Goal: Transaction & Acquisition: Purchase product/service

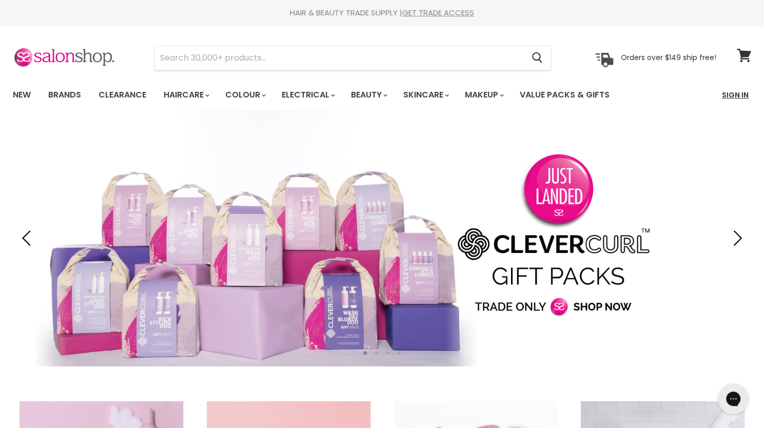
click at [736, 93] on link "Sign In" at bounding box center [735, 95] width 39 height 22
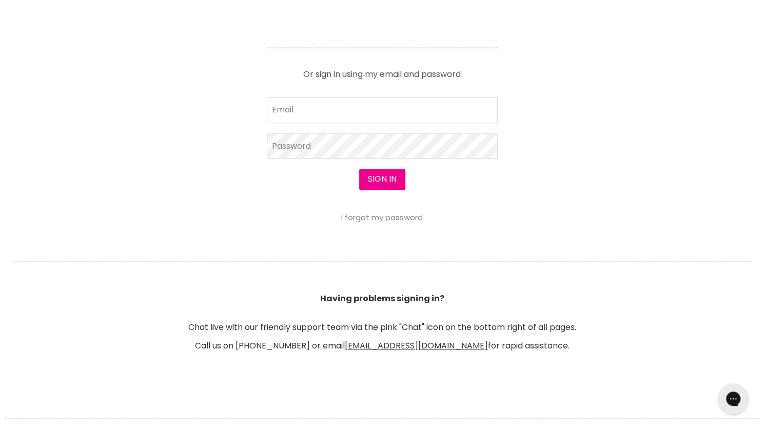
scroll to position [447, 0]
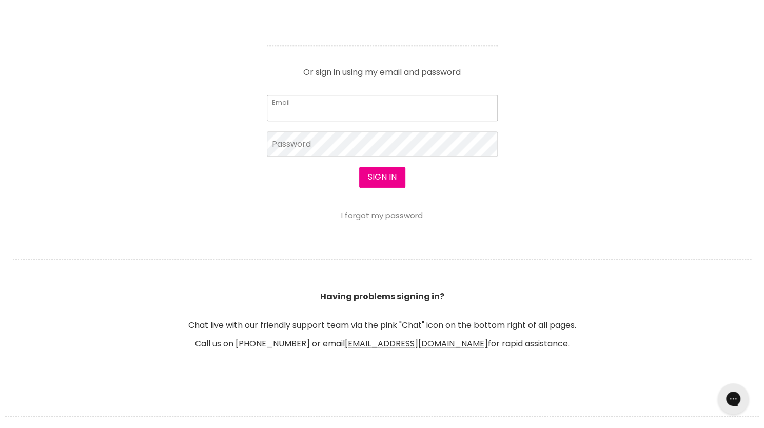
click at [389, 109] on input "Email" at bounding box center [382, 108] width 231 height 26
type input "kelliedavison@gmail.com"
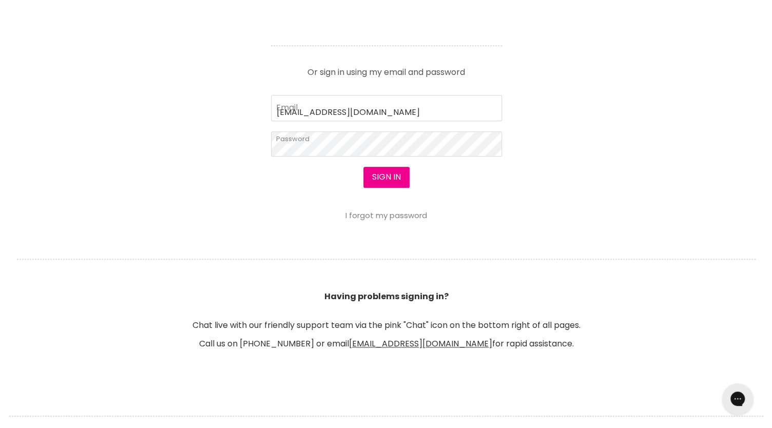
scroll to position [448, 0]
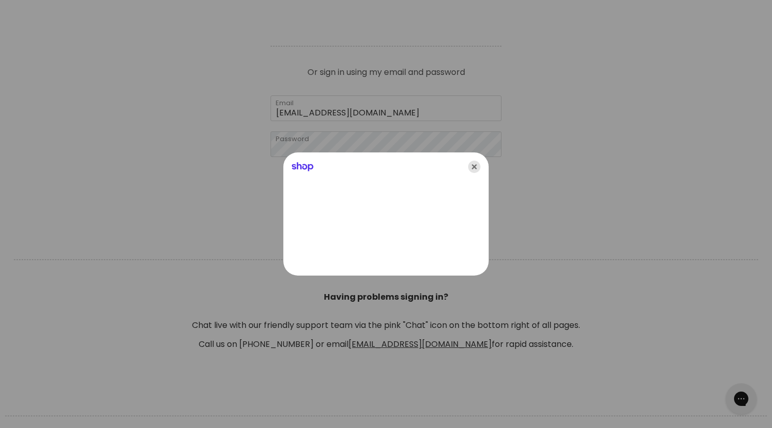
click at [476, 167] on icon "Close" at bounding box center [474, 167] width 12 height 12
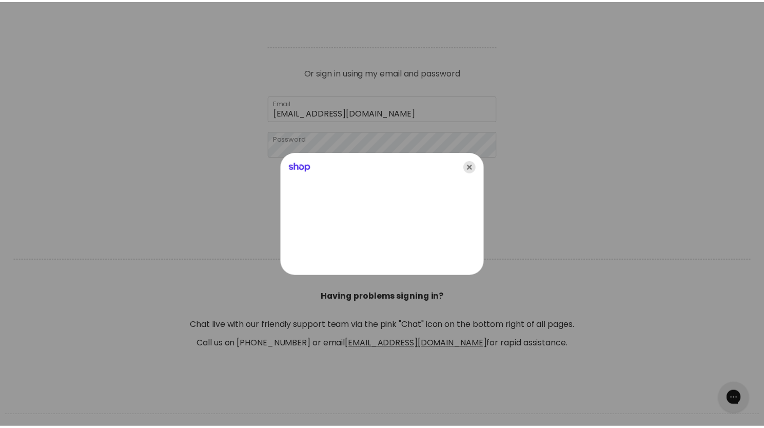
scroll to position [447, 0]
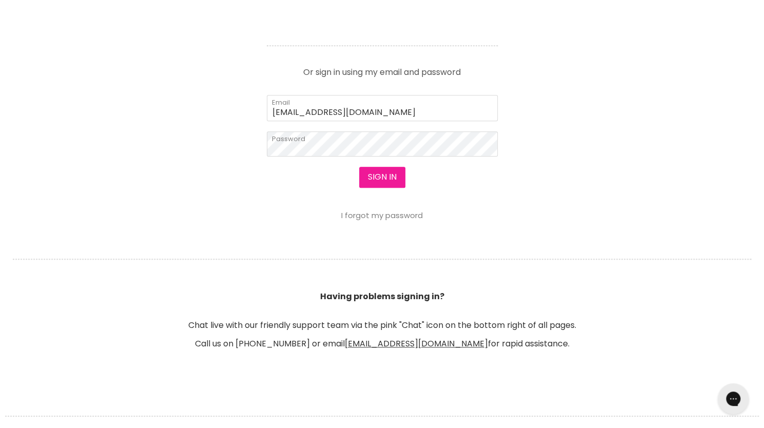
click at [385, 176] on button "Sign in" at bounding box center [382, 177] width 46 height 21
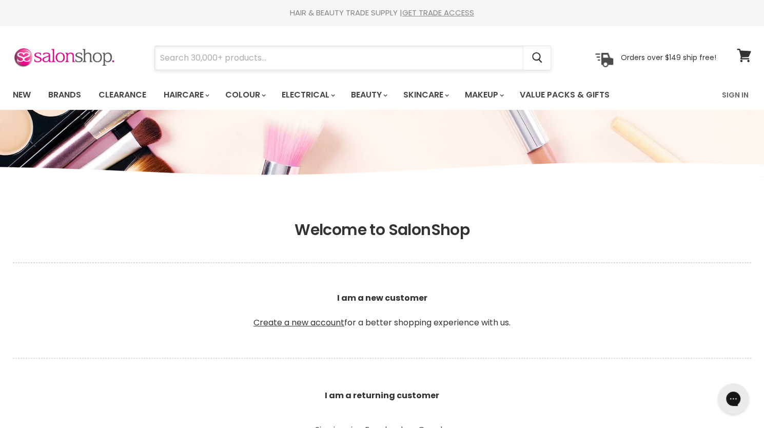
click at [273, 50] on input "Search" at bounding box center [339, 58] width 368 height 24
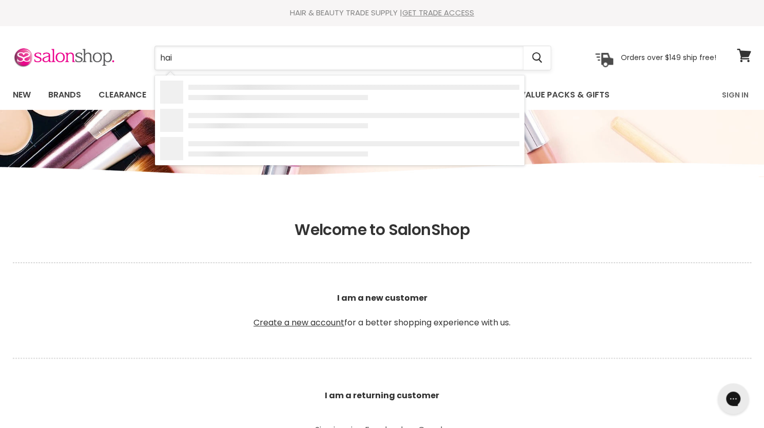
type input "hair"
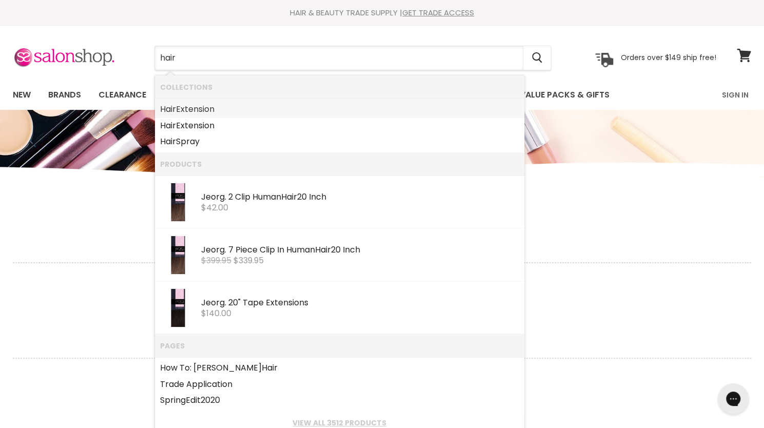
click at [208, 109] on link "Hair Extension" at bounding box center [339, 109] width 359 height 16
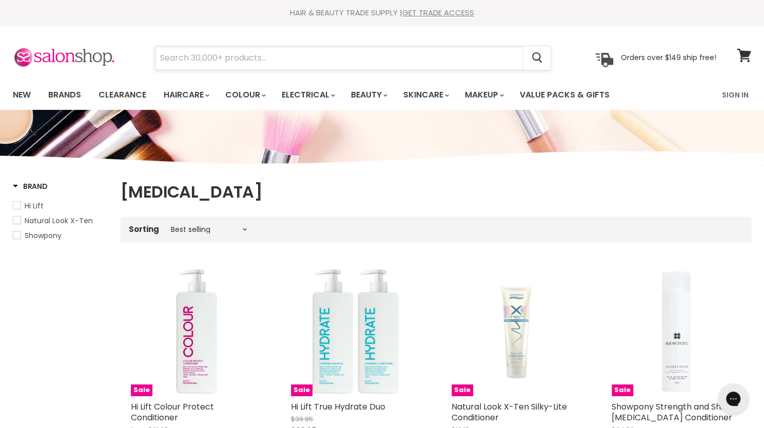
click at [230, 62] on input "Search" at bounding box center [339, 58] width 368 height 24
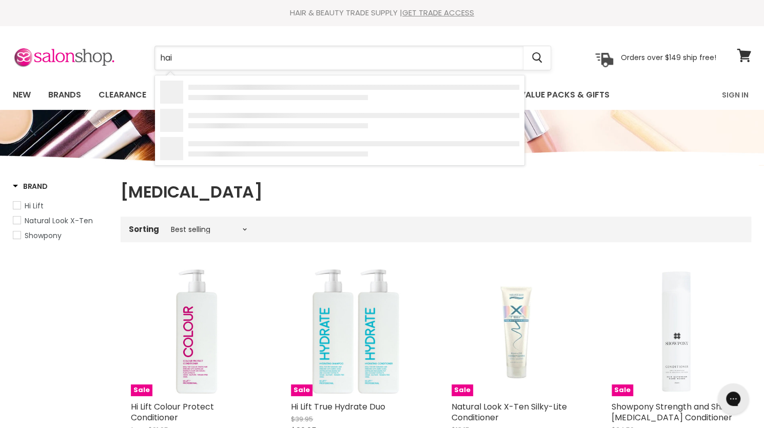
type input "hair"
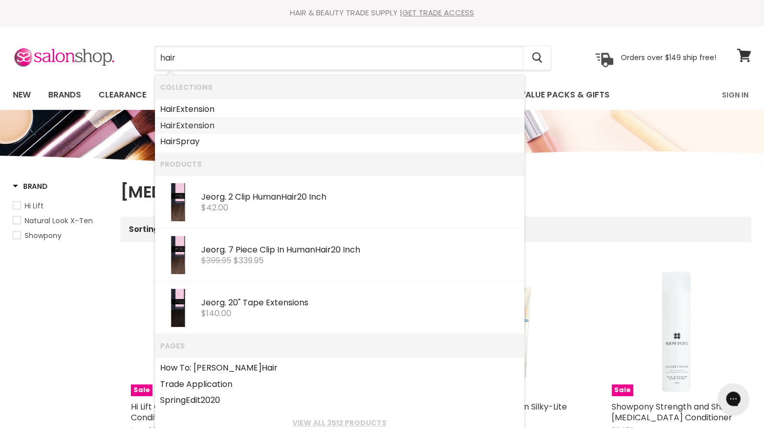
click at [194, 124] on link "Hair Extension" at bounding box center [339, 125] width 359 height 16
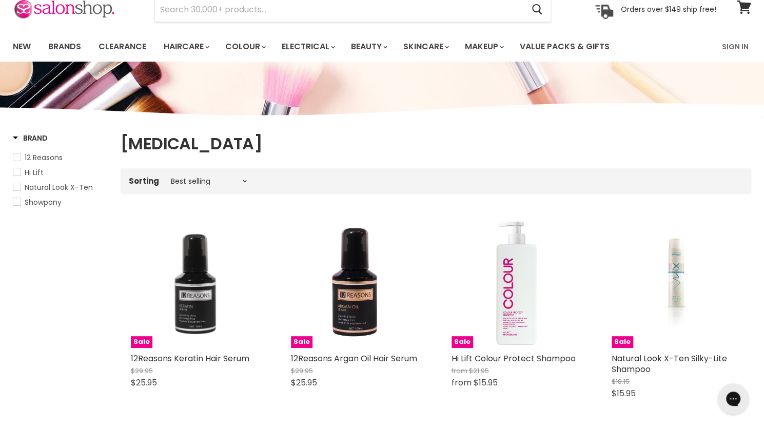
scroll to position [47, 0]
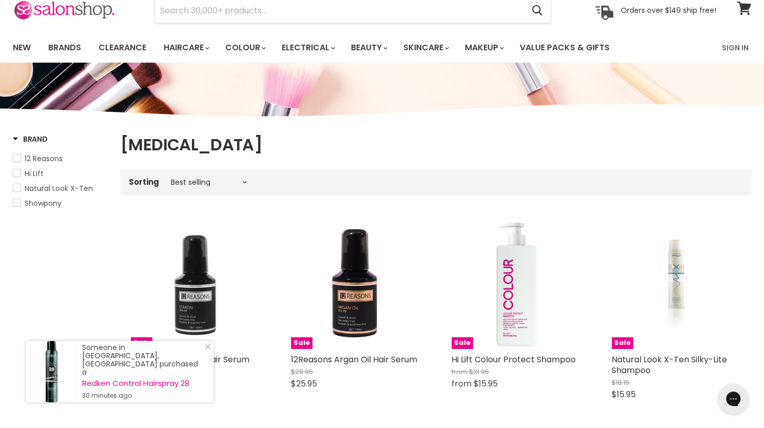
click at [33, 205] on span "Showpony" at bounding box center [43, 203] width 37 height 10
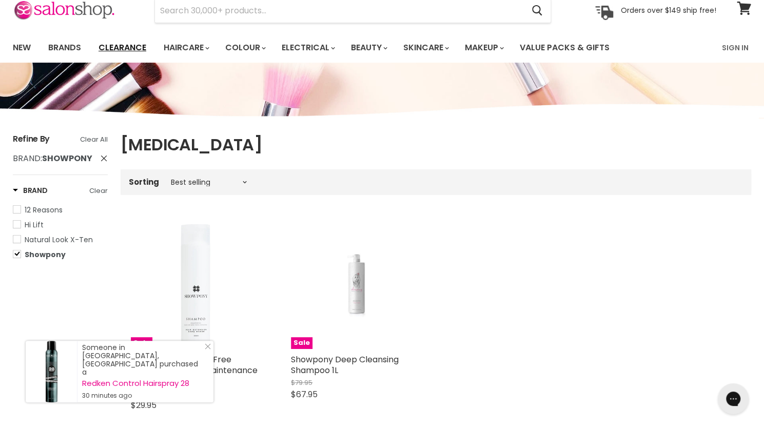
click at [123, 52] on link "Clearance" at bounding box center [122, 48] width 63 height 22
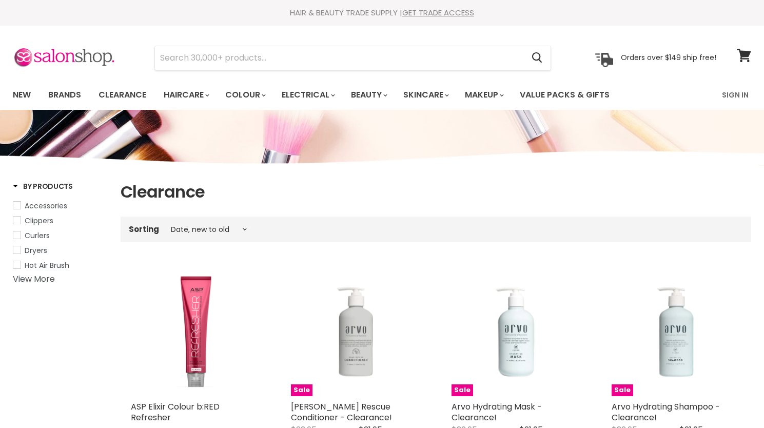
select select "created-descending"
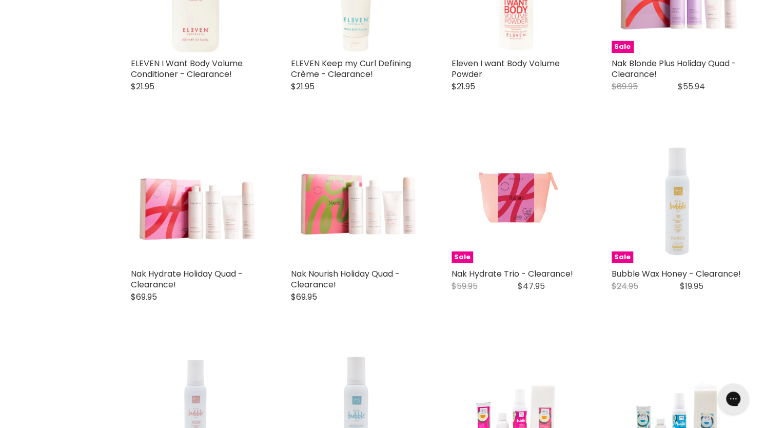
scroll to position [1606, 0]
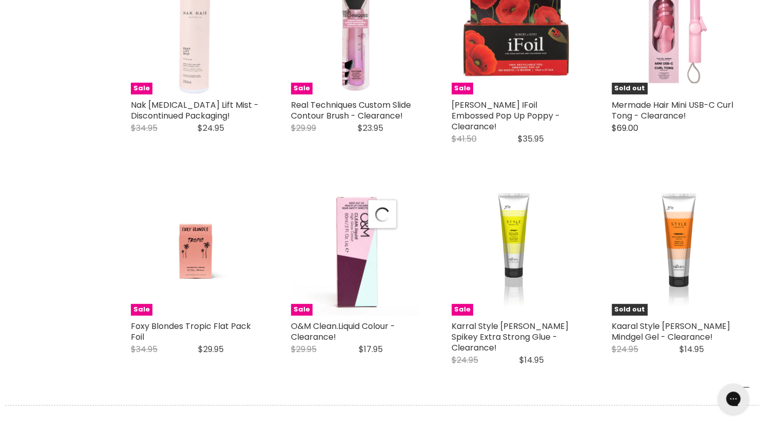
select select "created-descending"
